Goal: Information Seeking & Learning: Check status

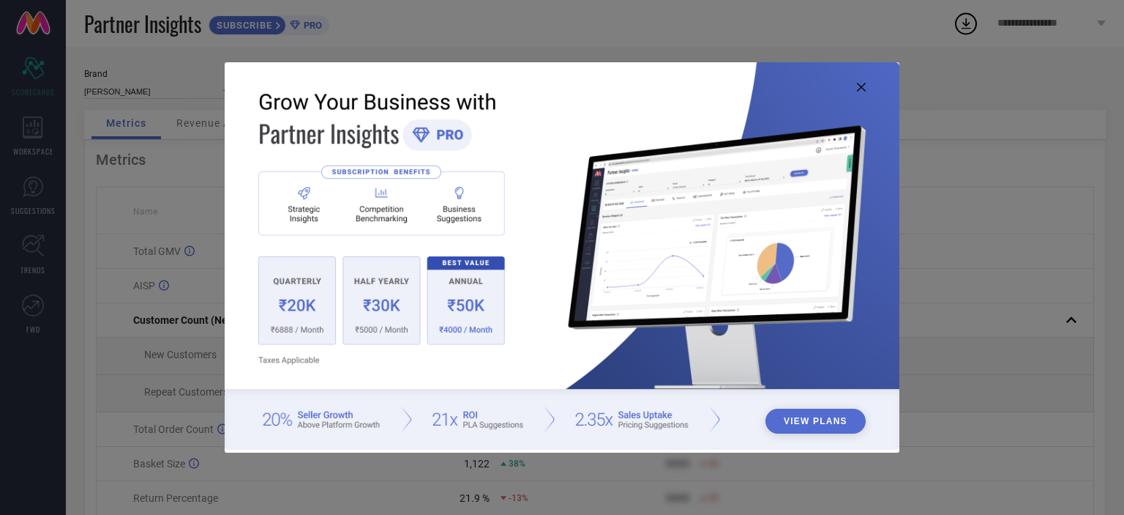
click at [863, 85] on icon at bounding box center [861, 87] width 9 height 9
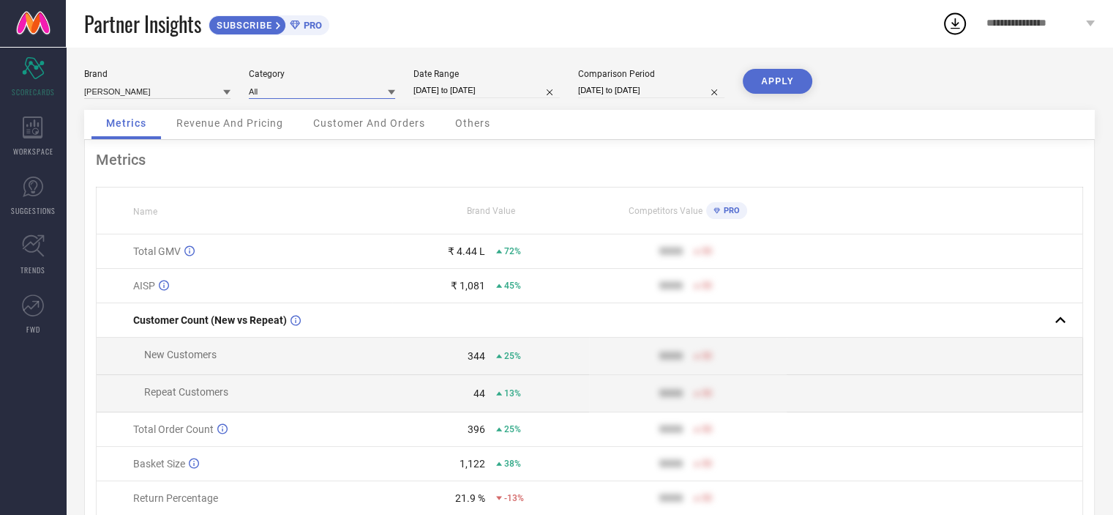
click at [309, 89] on input at bounding box center [322, 90] width 146 height 15
click at [168, 84] on input at bounding box center [157, 90] width 146 height 15
click at [554, 116] on div "Metrics Revenue And Pricing Customer And Orders Others" at bounding box center [589, 125] width 1011 height 30
click at [265, 124] on span "Revenue And Pricing" at bounding box center [229, 123] width 107 height 12
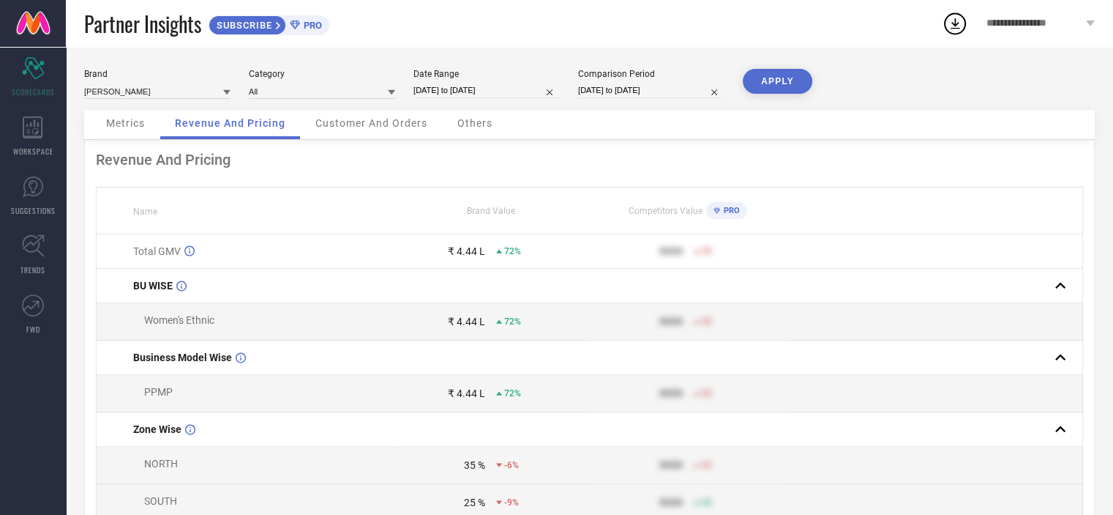
click at [146, 120] on div "Metrics" at bounding box center [125, 124] width 68 height 29
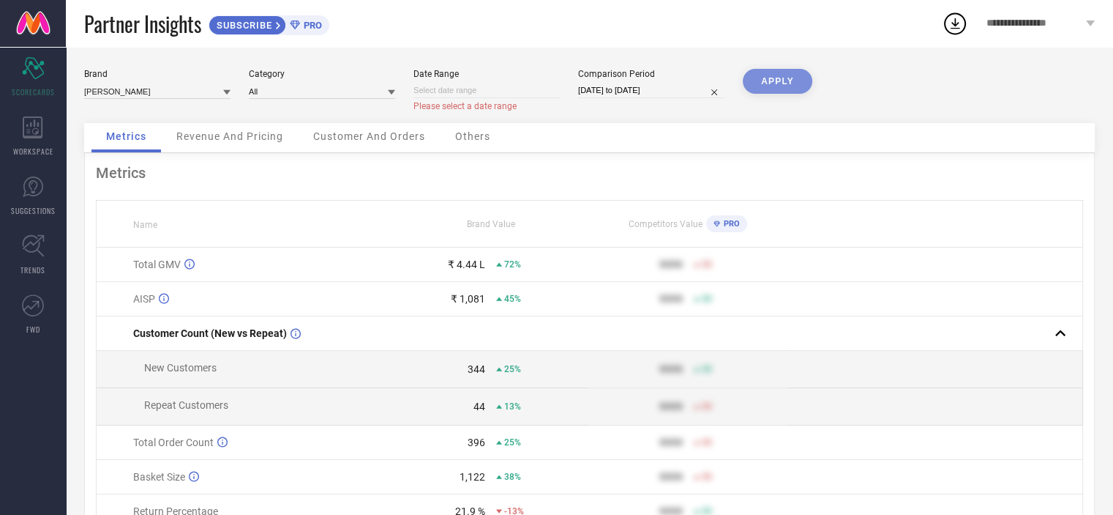
click at [528, 93] on input at bounding box center [487, 90] width 146 height 15
select select "7"
select select "2025"
select select "8"
select select "2025"
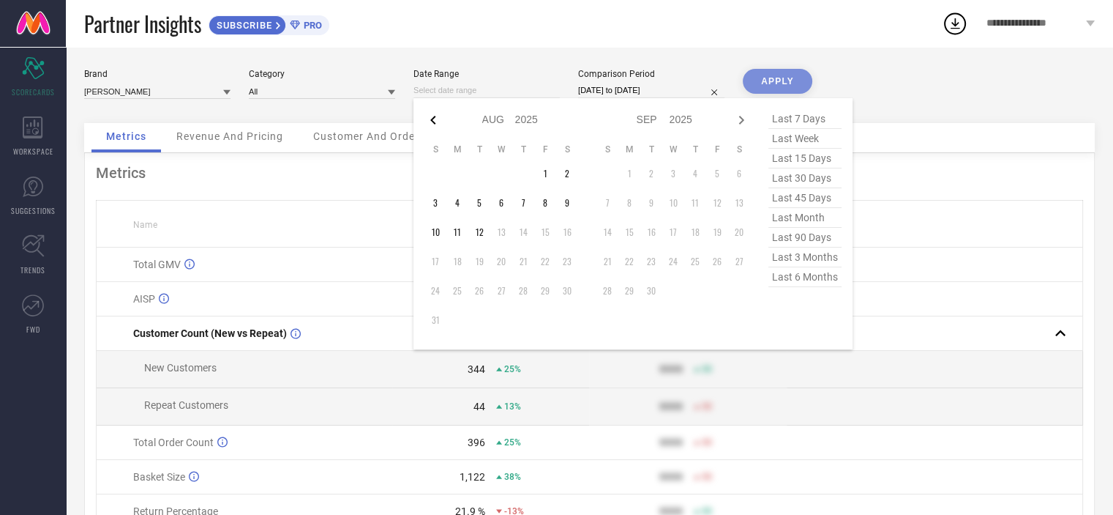
click at [430, 119] on icon at bounding box center [432, 120] width 5 height 9
select select "6"
select select "2025"
select select "7"
select select "2025"
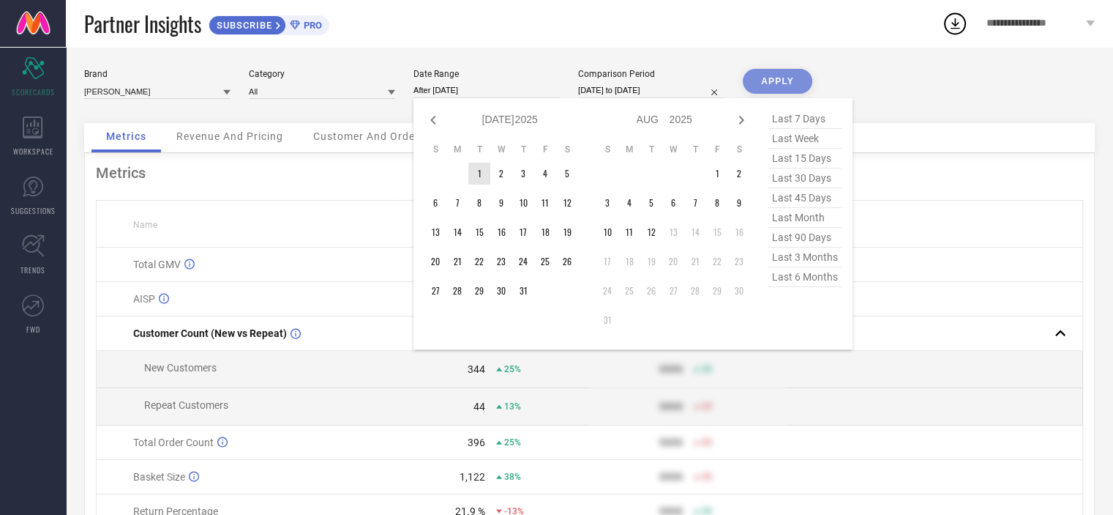
click at [474, 175] on td "1" at bounding box center [479, 173] width 22 height 22
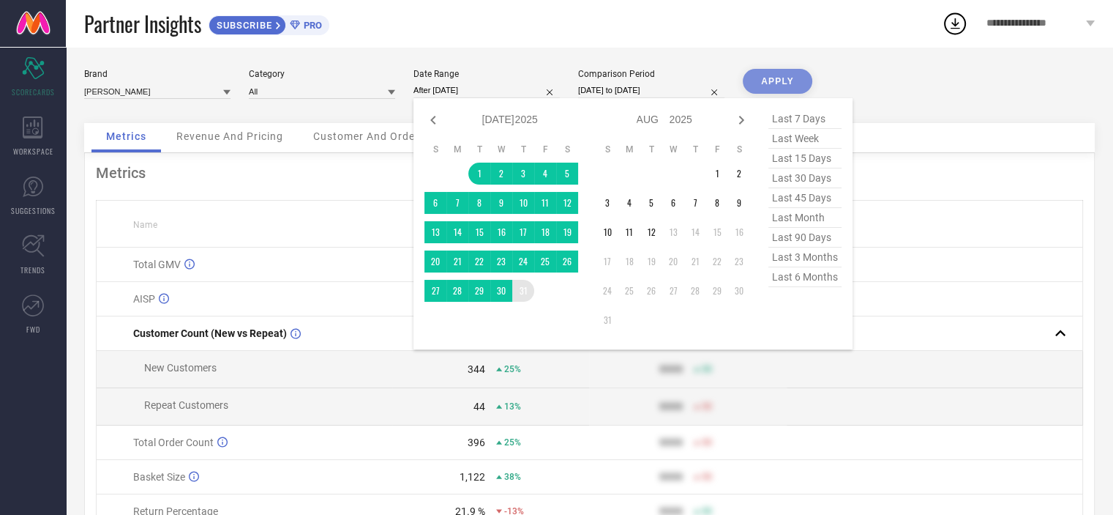
type input "[DATE] to [DATE]"
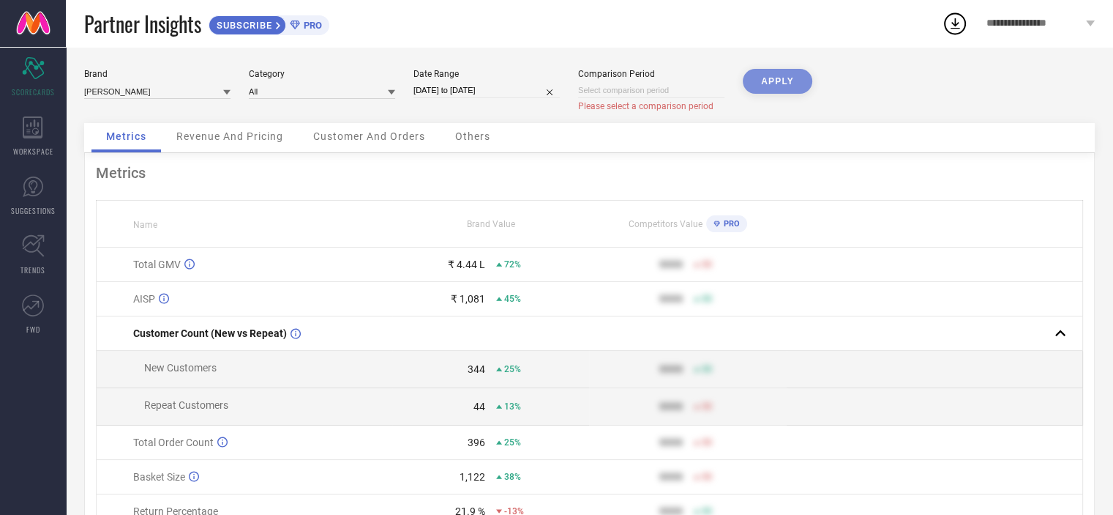
select select "7"
select select "2025"
select select "8"
select select "2025"
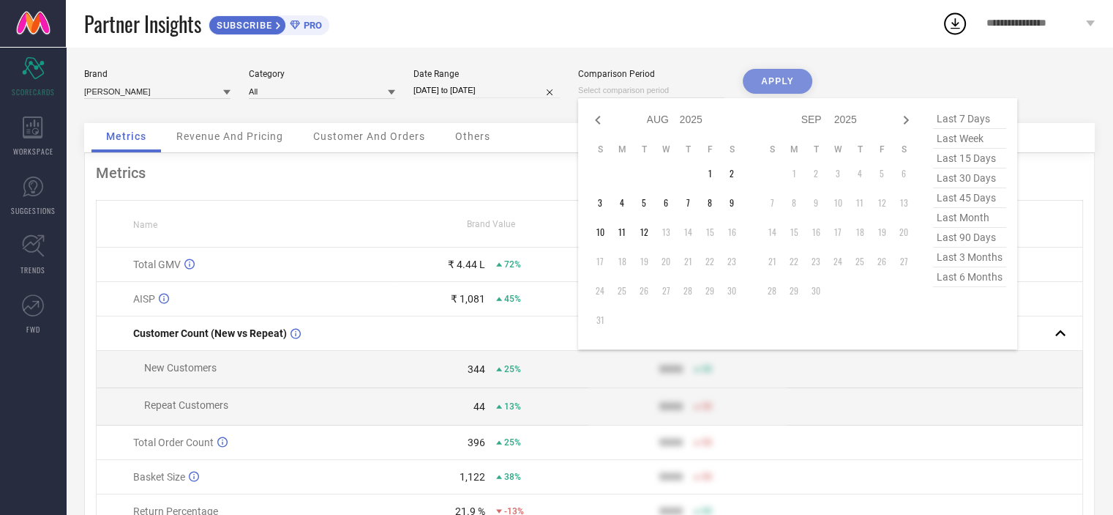
click at [644, 91] on input at bounding box center [651, 90] width 146 height 15
click at [591, 119] on icon at bounding box center [598, 120] width 18 height 18
select select "6"
select select "2025"
select select "7"
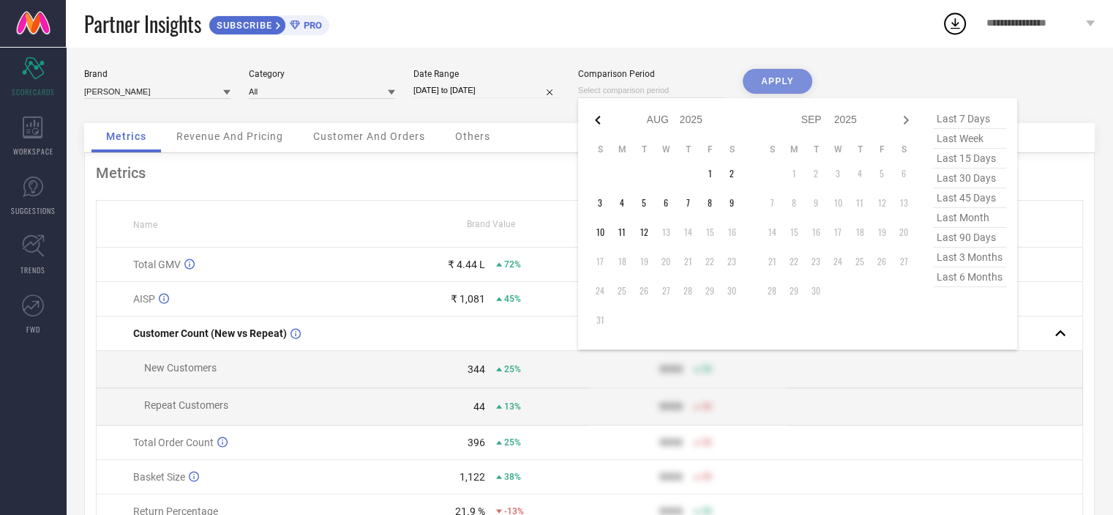
select select "2025"
click at [594, 119] on icon at bounding box center [598, 120] width 18 height 18
select select "5"
select select "2025"
select select "6"
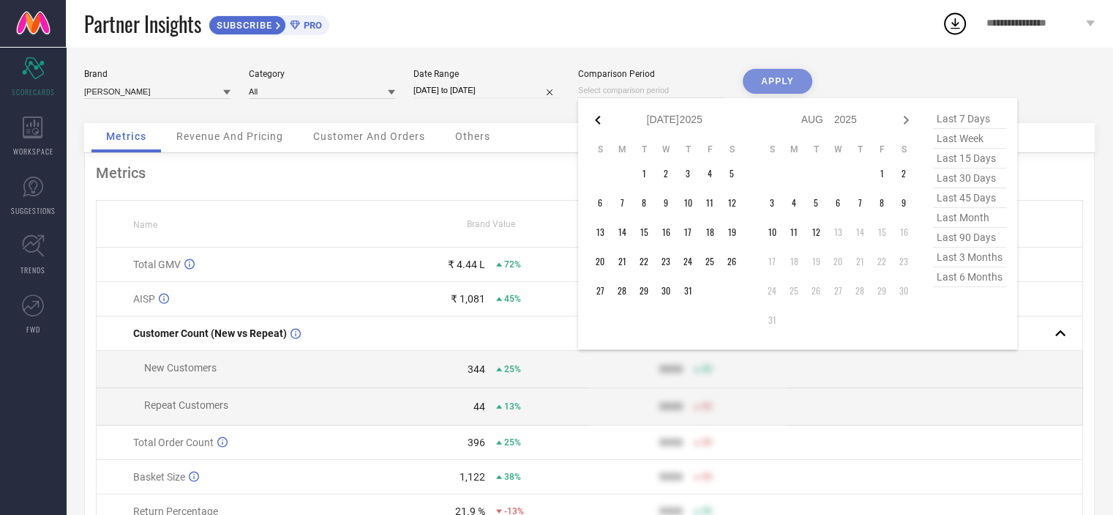
select select "2025"
click at [599, 171] on td "1" at bounding box center [600, 173] width 22 height 22
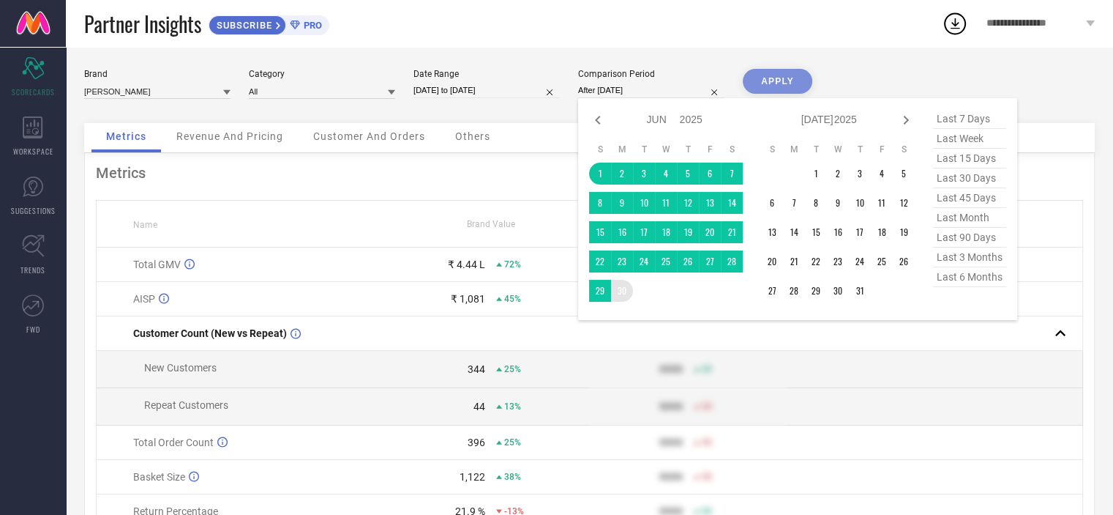
type input "[DATE] to [DATE]"
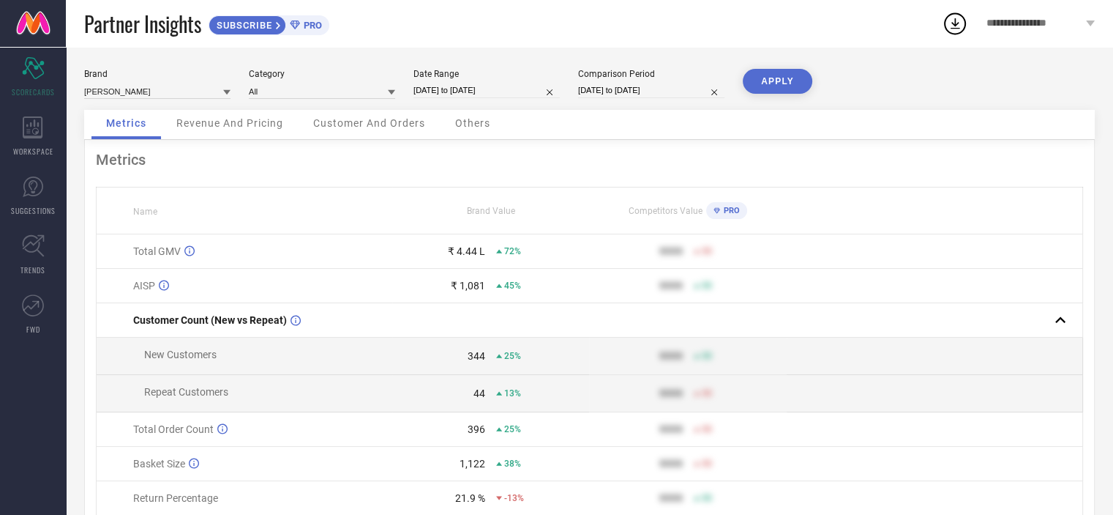
click at [767, 80] on button "APPLY" at bounding box center [778, 81] width 70 height 25
click at [214, 114] on div "Revenue And Pricing" at bounding box center [230, 124] width 136 height 29
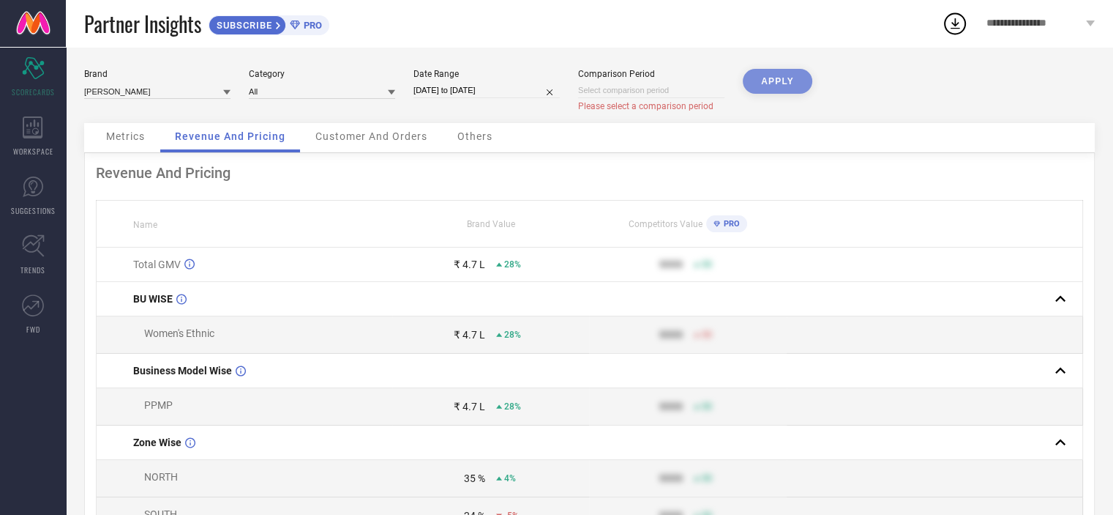
click at [773, 78] on div "APPLY" at bounding box center [778, 96] width 70 height 54
select select "7"
select select "2025"
select select "8"
select select "2025"
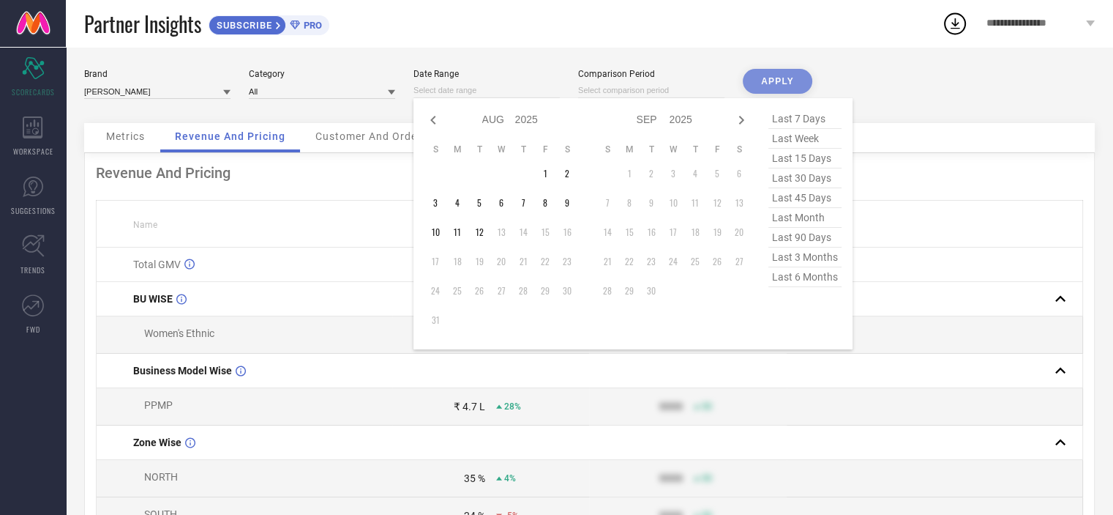
click at [550, 93] on input at bounding box center [487, 90] width 146 height 15
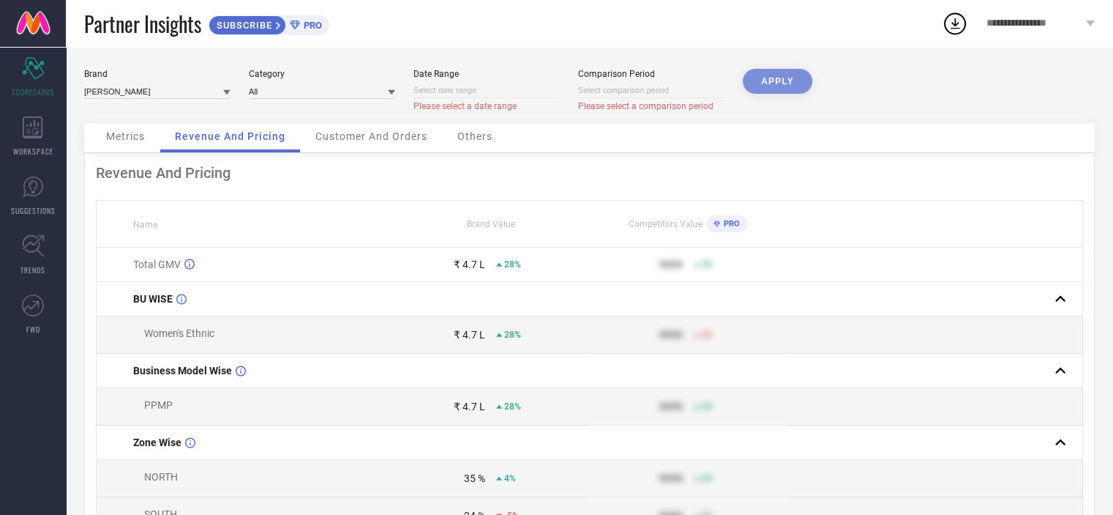
click at [263, 83] on div "All" at bounding box center [322, 90] width 146 height 15
click at [263, 83] on div "All Women-Kurta Sets Women-Kurtas Women-Sarees" at bounding box center [322, 91] width 146 height 16
click at [452, 89] on input at bounding box center [487, 90] width 146 height 15
select select "7"
select select "2025"
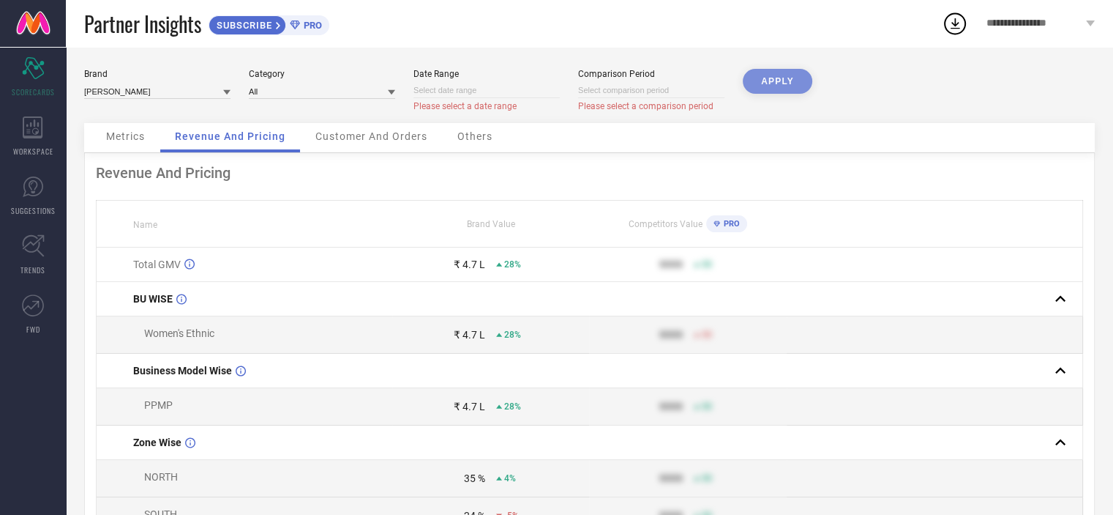
select select "8"
select select "2025"
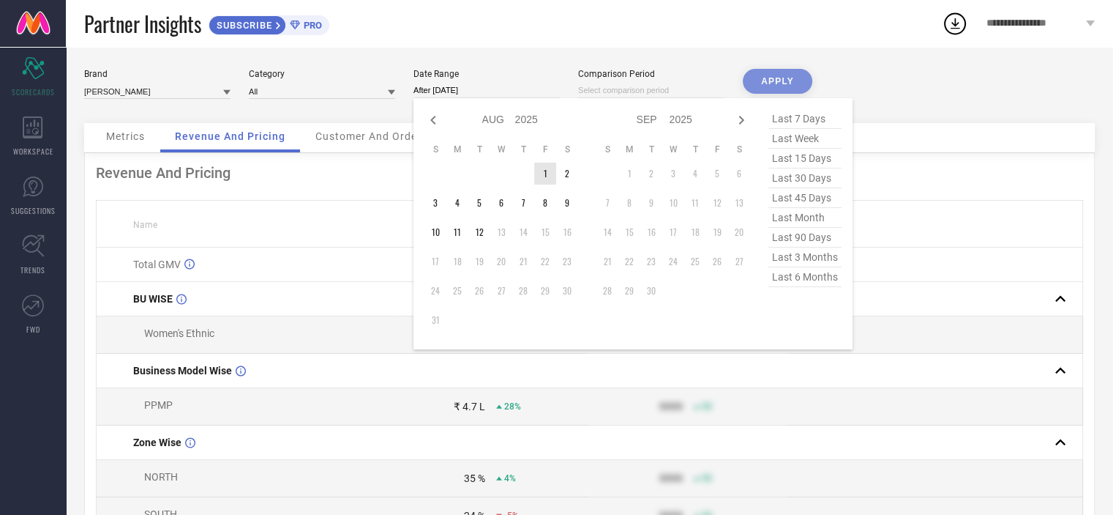
click at [544, 170] on td "1" at bounding box center [545, 173] width 22 height 22
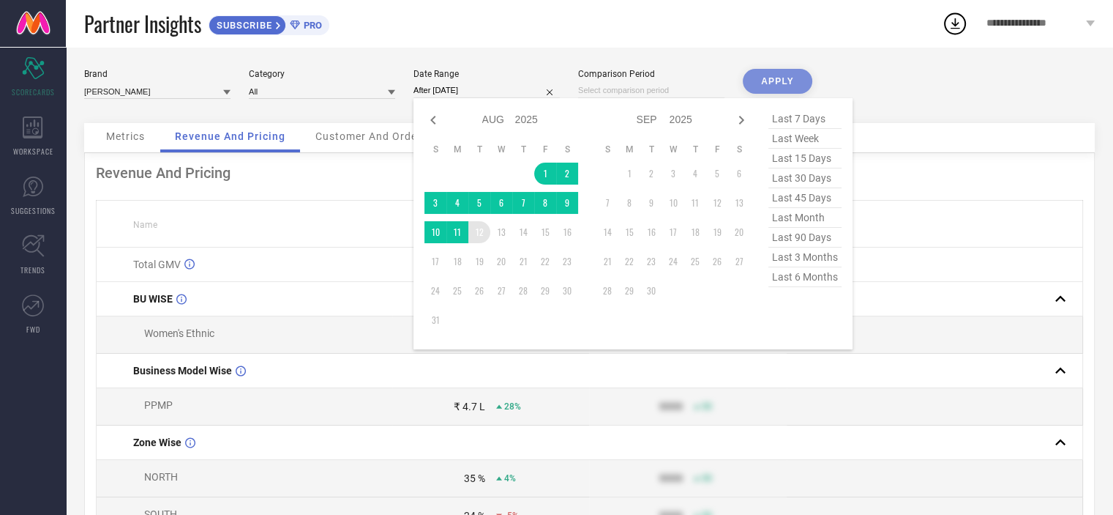
type input "[DATE] to [DATE]"
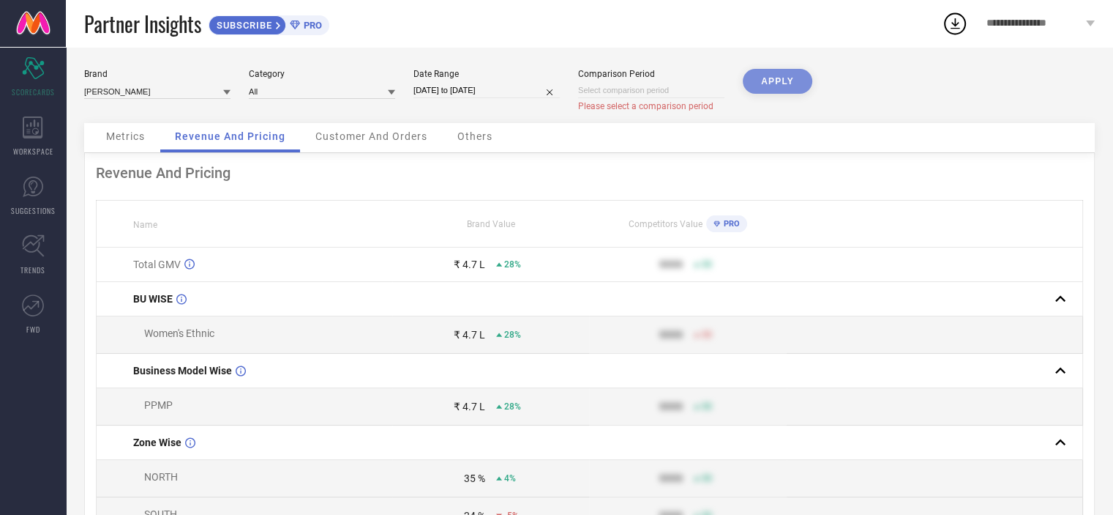
click at [628, 90] on input at bounding box center [651, 90] width 146 height 15
select select "7"
select select "2025"
select select "8"
select select "2025"
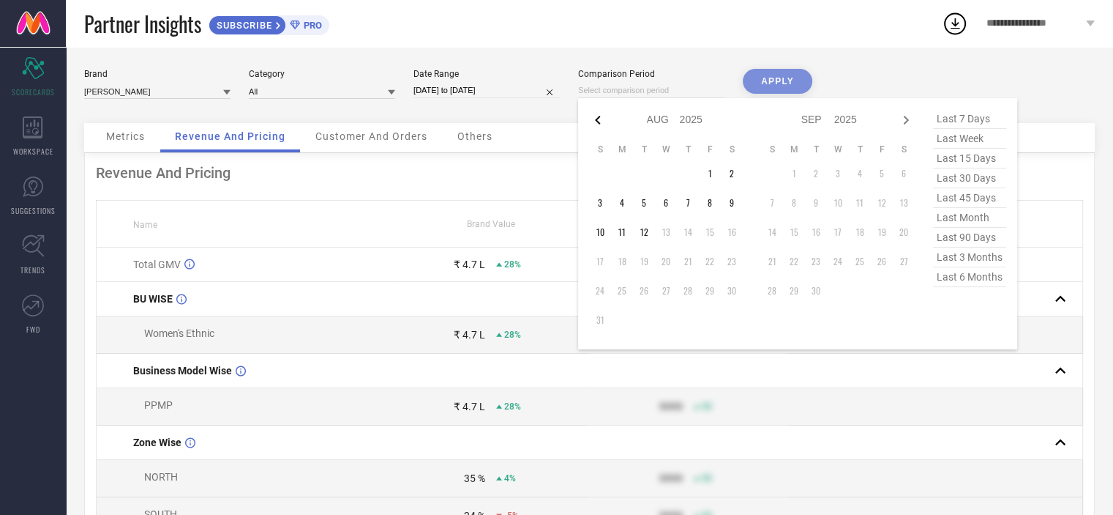
click at [596, 120] on icon at bounding box center [597, 120] width 5 height 9
select select "6"
select select "2025"
select select "7"
select select "2025"
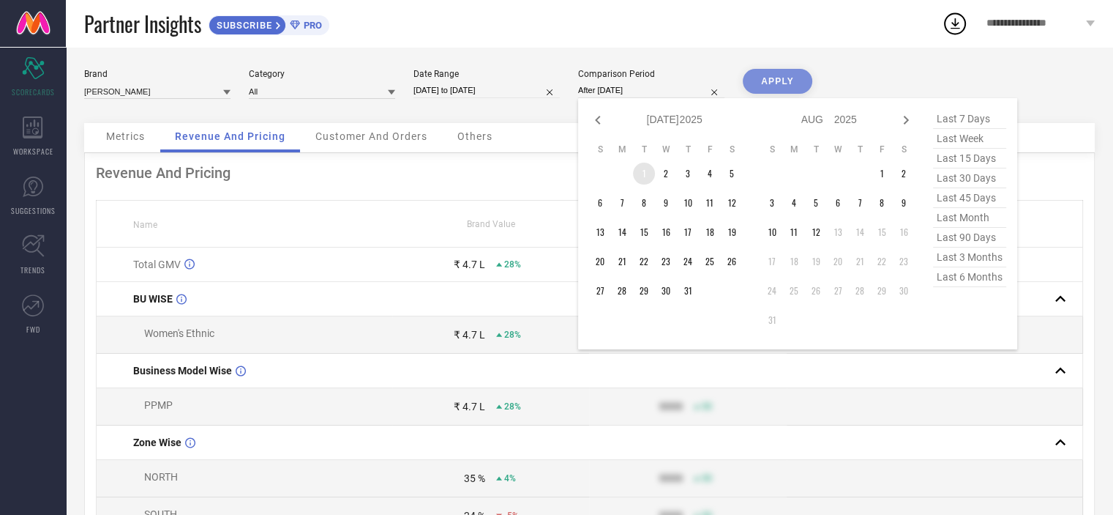
click at [644, 175] on td "1" at bounding box center [644, 173] width 22 height 22
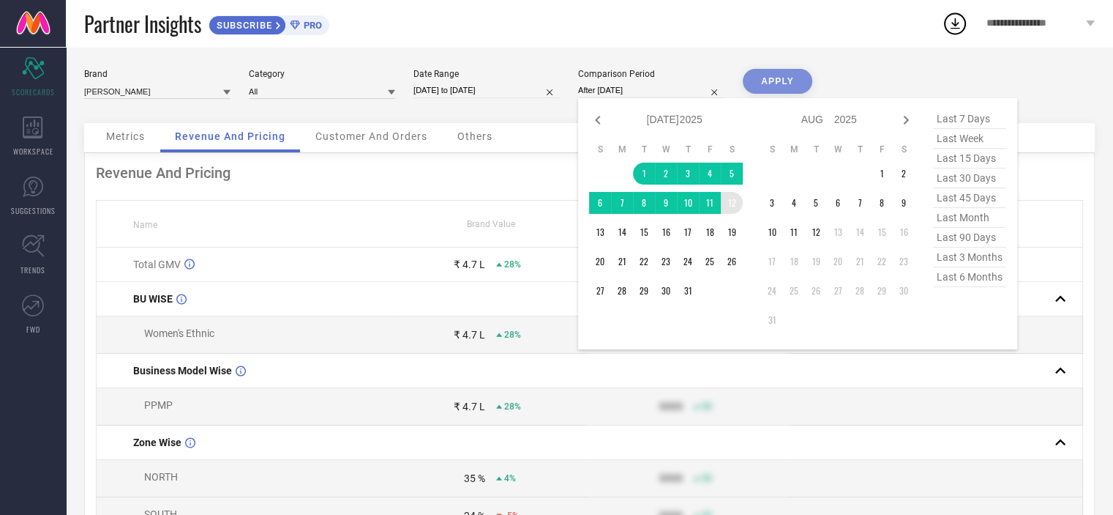
type input "[DATE] to [DATE]"
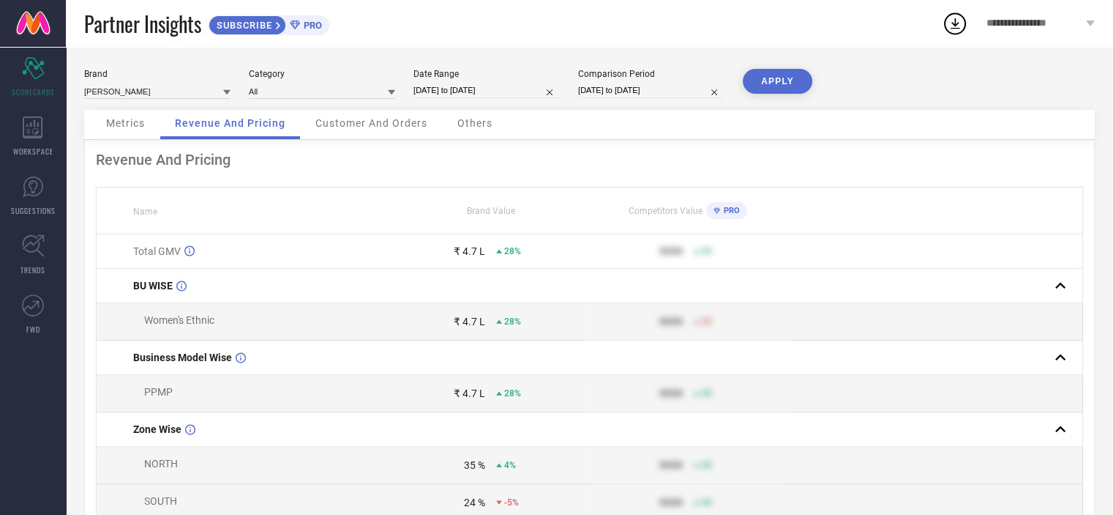
click at [804, 83] on button "APPLY" at bounding box center [778, 81] width 70 height 25
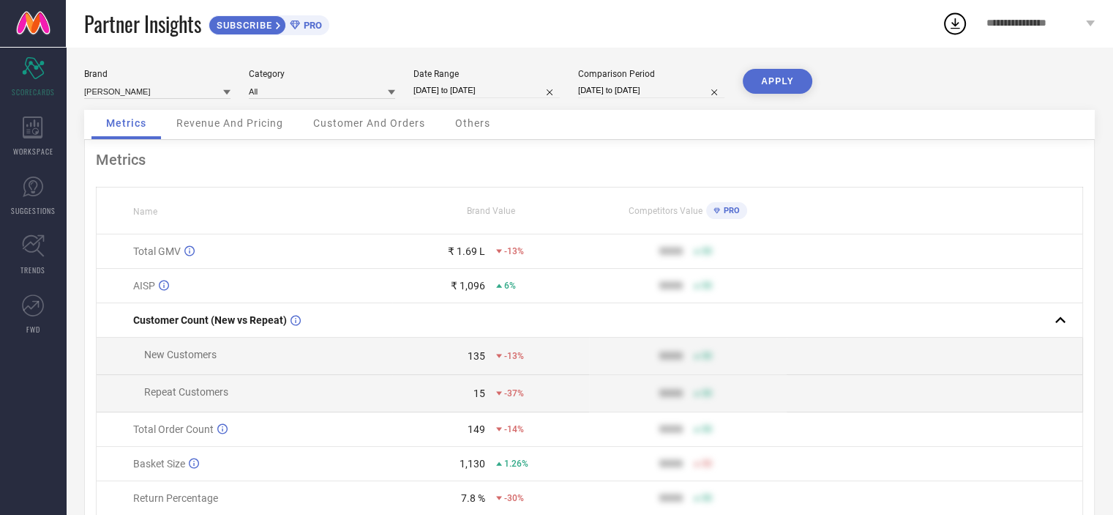
click at [398, 125] on span "Customer And Orders" at bounding box center [369, 123] width 112 height 12
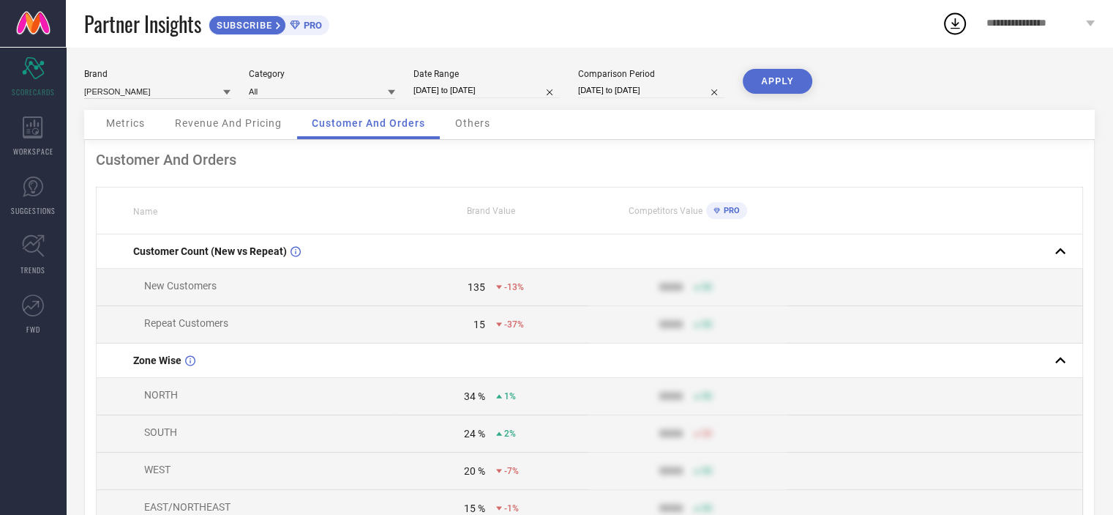
click at [462, 124] on span "Others" at bounding box center [472, 123] width 35 height 12
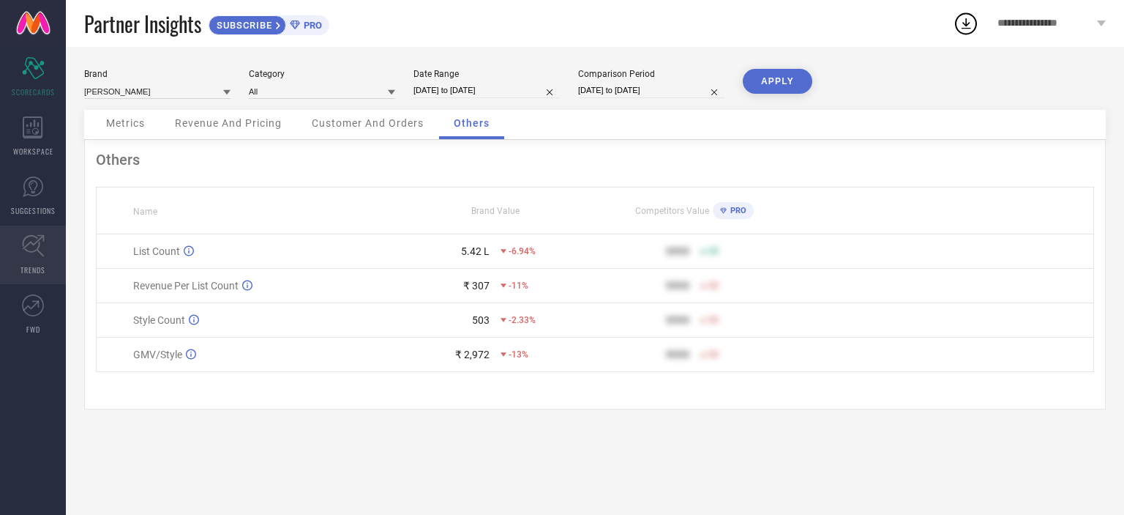
click at [26, 266] on span "TRENDS" at bounding box center [32, 269] width 25 height 11
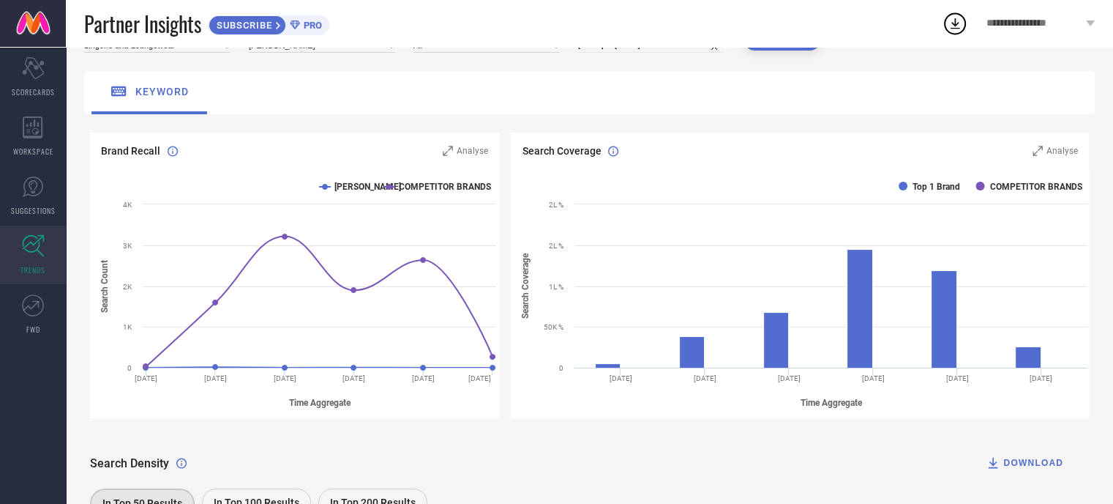
scroll to position [281, 0]
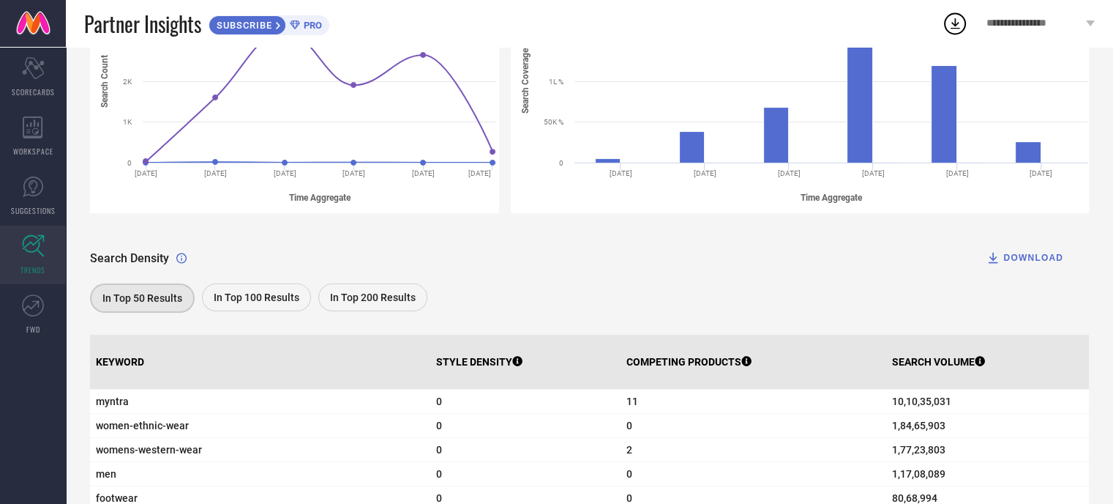
click at [1051, 256] on div "DOWNLOAD" at bounding box center [1025, 257] width 78 height 15
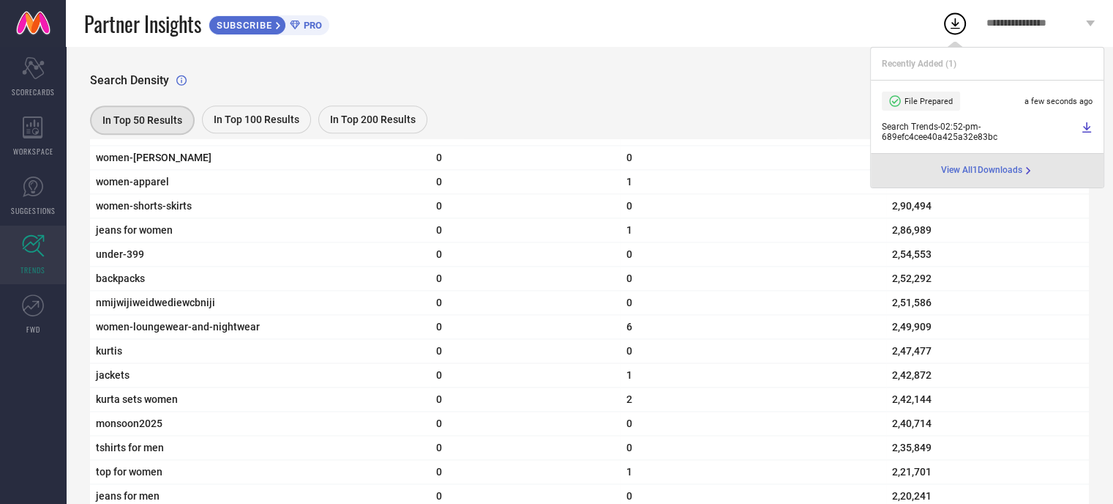
scroll to position [1672, 0]
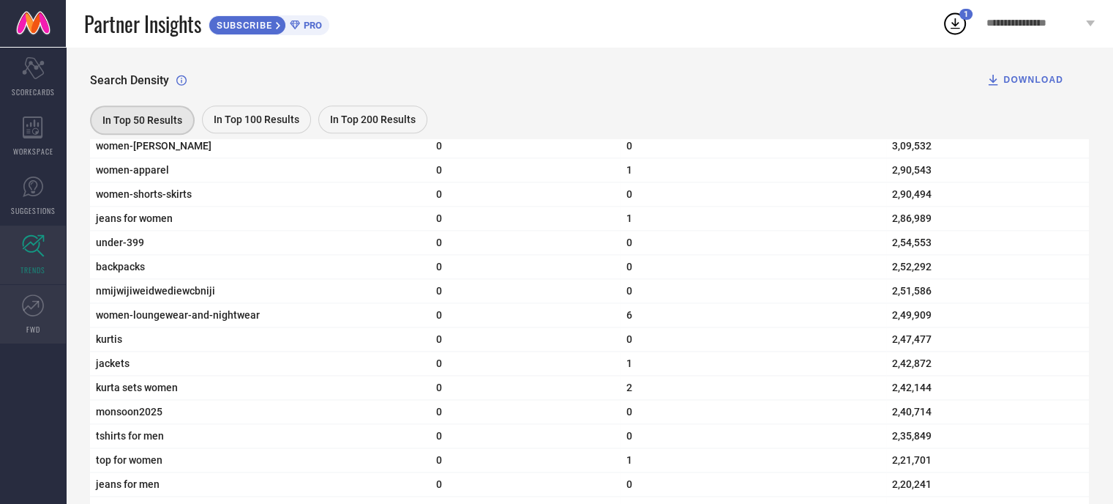
click at [43, 314] on icon at bounding box center [33, 305] width 22 height 22
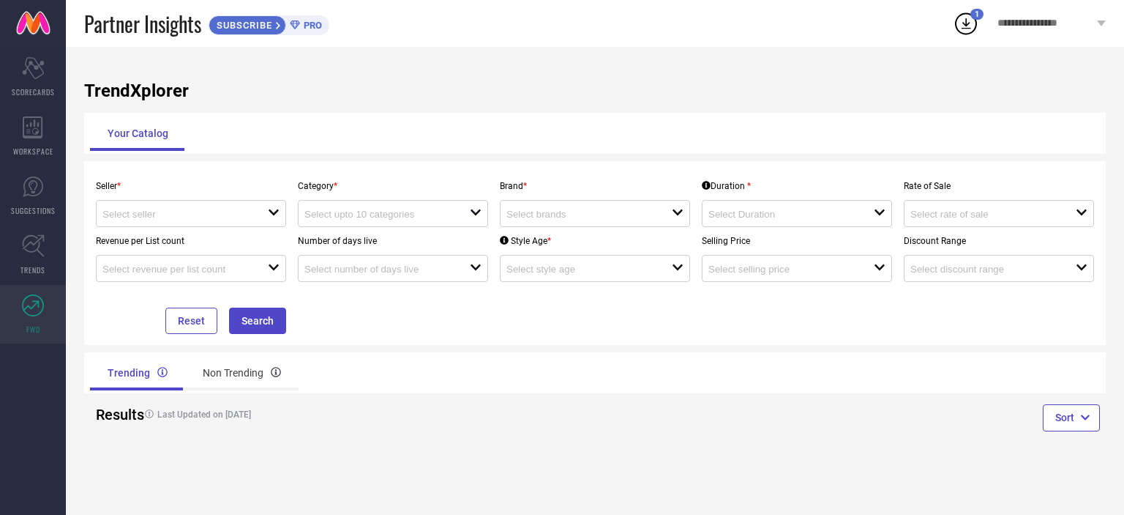
click at [179, 233] on div "Revenue per List count open" at bounding box center [191, 254] width 202 height 55
click at [206, 217] on input at bounding box center [176, 214] width 149 height 11
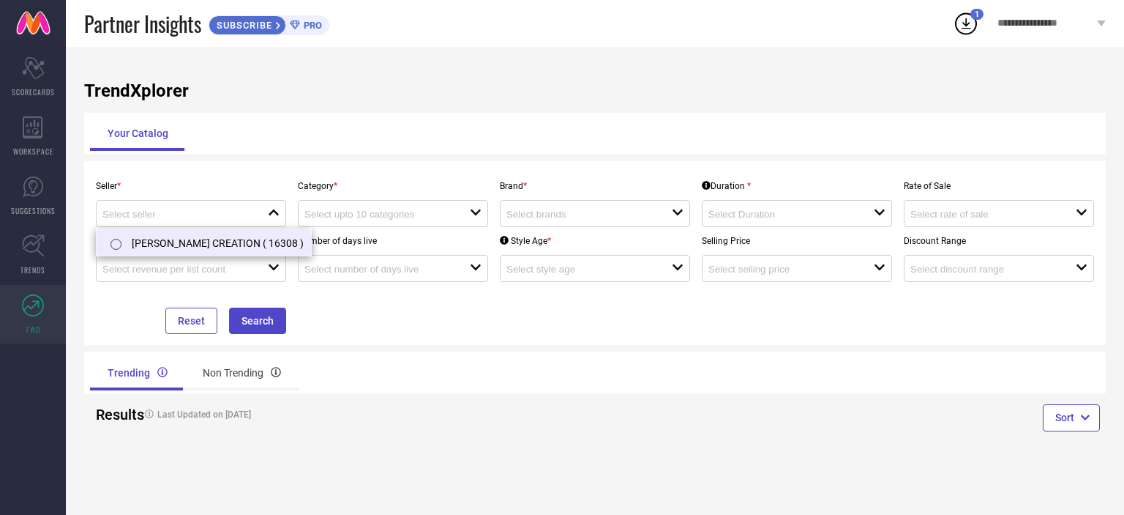
click at [212, 241] on li "[PERSON_NAME] CREATION ( 16308 )" at bounding box center [204, 242] width 214 height 26
type input "[PERSON_NAME] CREATION ( 16308 )"
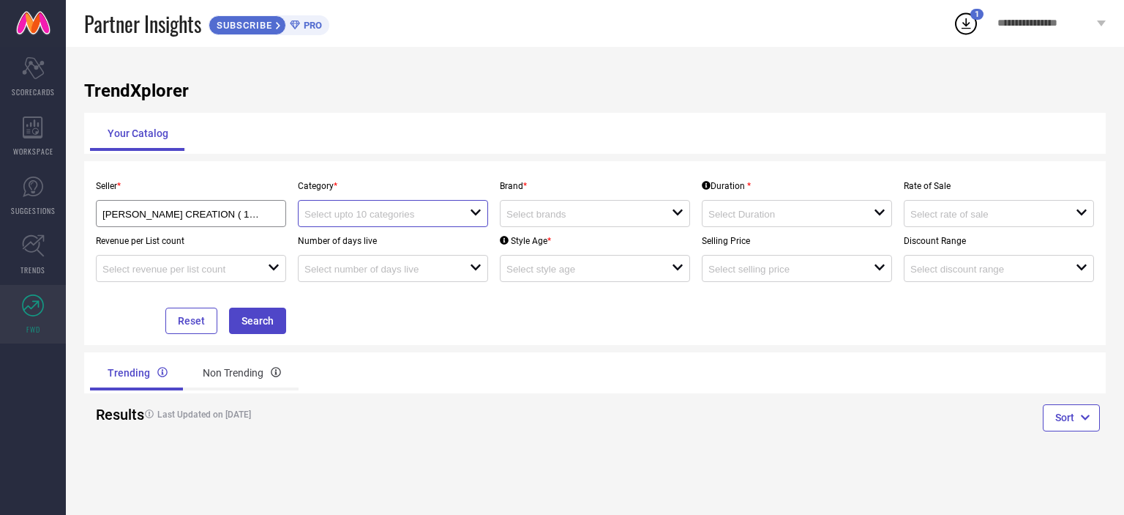
click at [325, 211] on input at bounding box center [378, 214] width 149 height 11
click at [442, 418] on h4 "Last Updated on [DATE]" at bounding box center [340, 414] width 404 height 10
click at [558, 207] on div "open" at bounding box center [595, 213] width 190 height 27
click at [558, 207] on div "close" at bounding box center [595, 213] width 190 height 27
click at [217, 277] on div "open" at bounding box center [191, 268] width 190 height 27
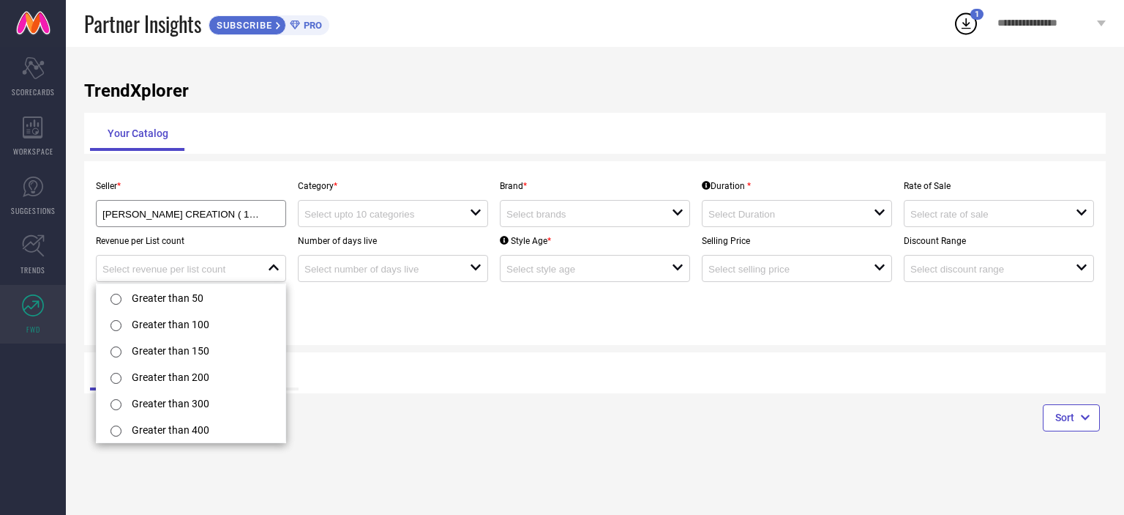
click at [433, 332] on div "Seller * [PERSON_NAME] CREATION ( 16308 ) Category * open Brand * open Duration…" at bounding box center [595, 253] width 1010 height 162
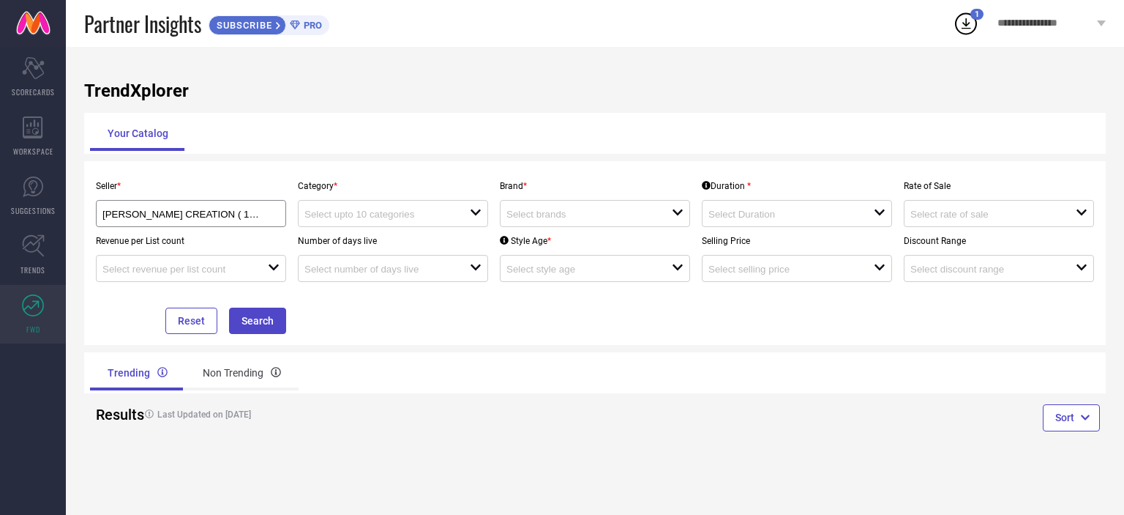
click at [953, 28] on icon at bounding box center [966, 23] width 26 height 26
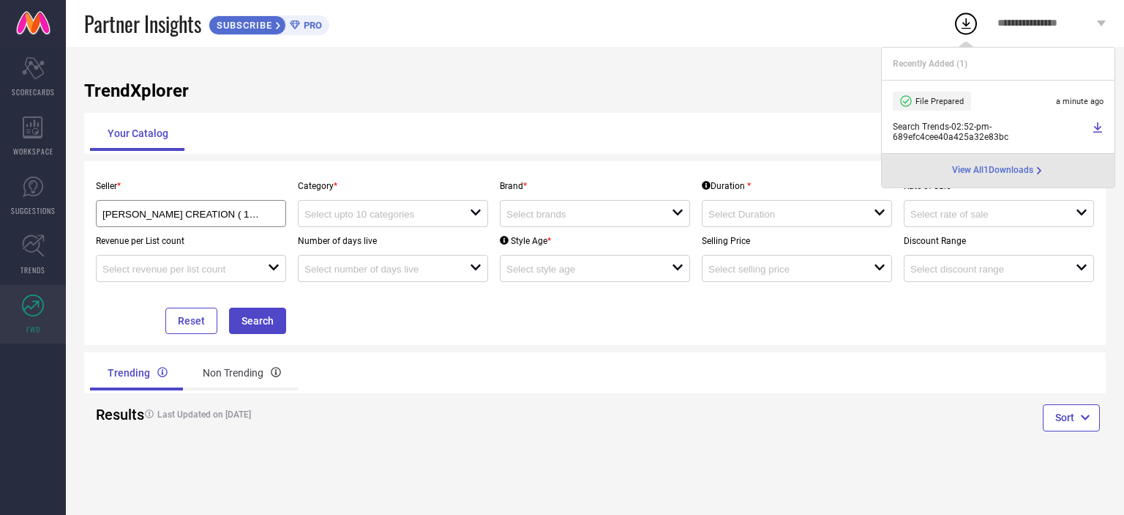
click at [1096, 128] on icon at bounding box center [1098, 128] width 12 height 12
